Goal: Task Accomplishment & Management: Use online tool/utility

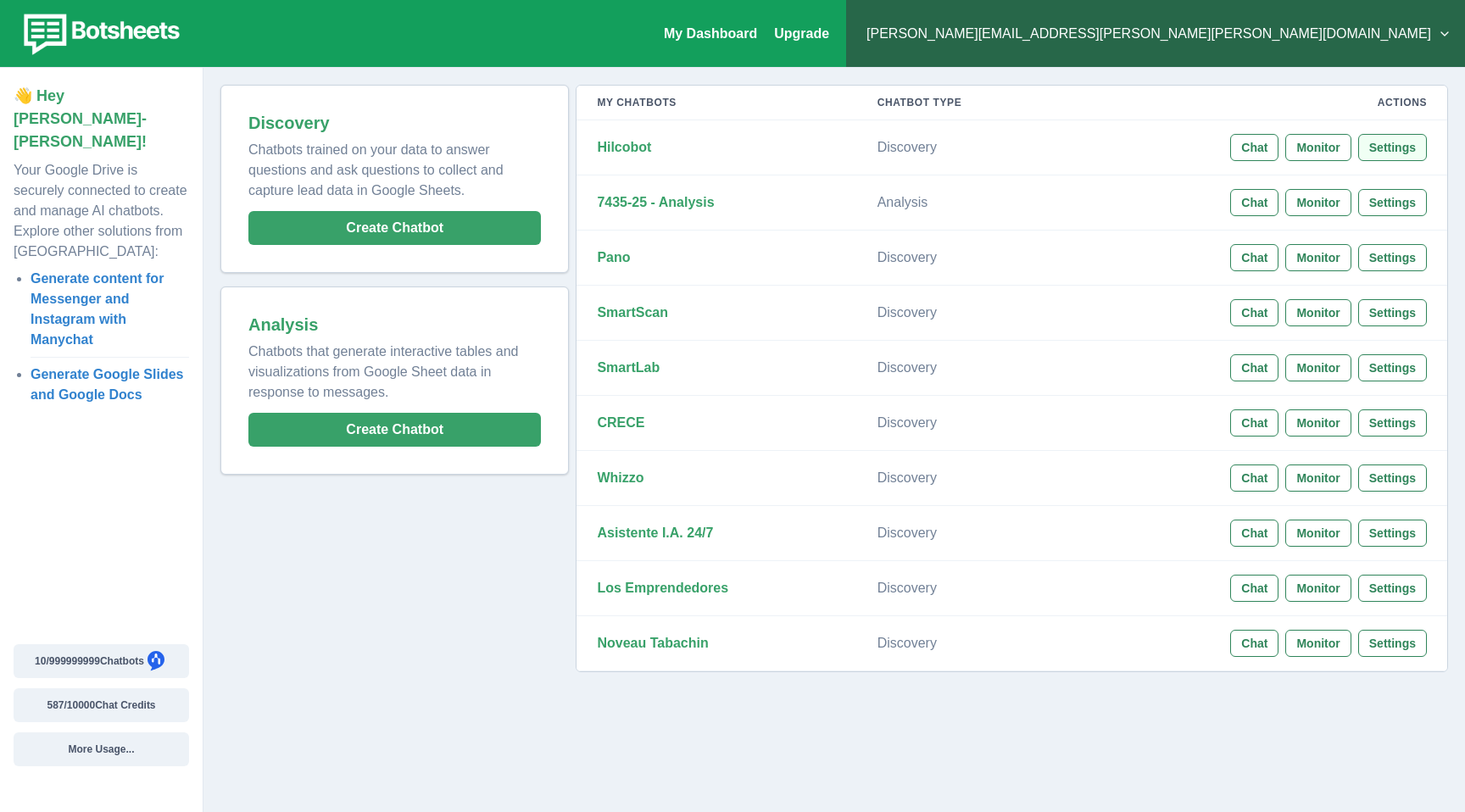
click at [1400, 152] on button "Settings" at bounding box center [1392, 147] width 69 height 27
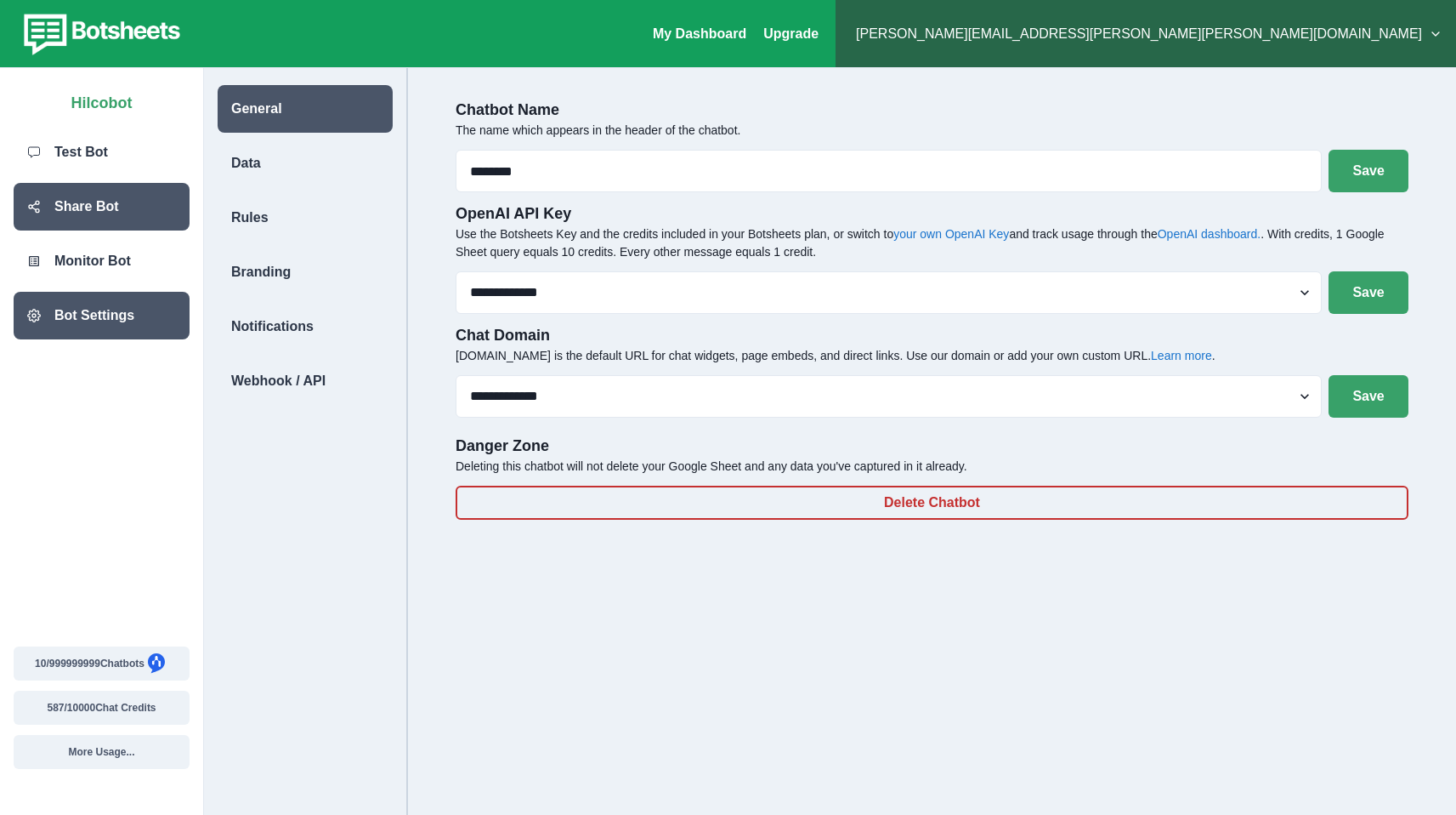
click at [111, 209] on p "Share Bot" at bounding box center [86, 206] width 64 height 20
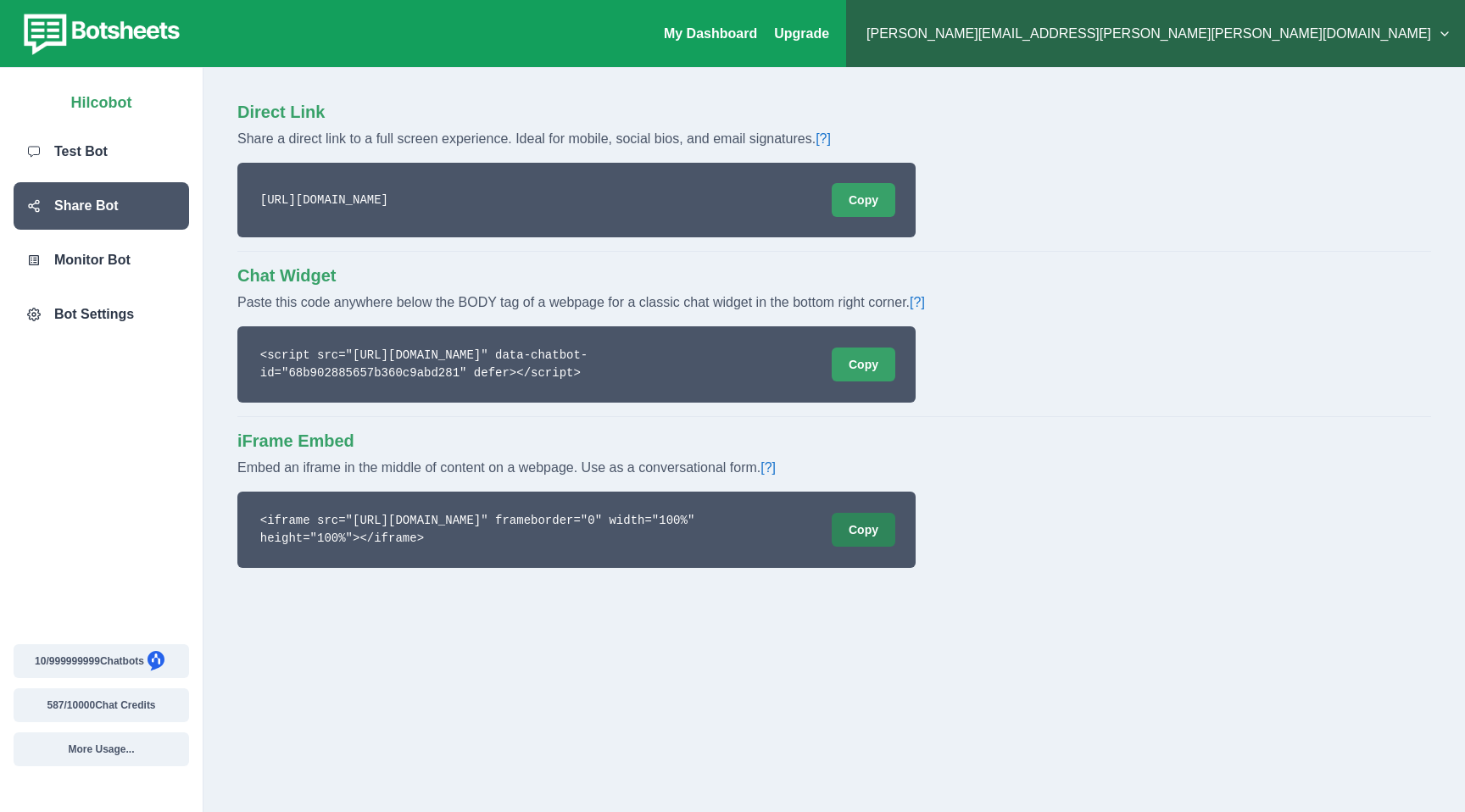
click at [869, 527] on button "Copy" at bounding box center [863, 529] width 63 height 33
